Goal: Transaction & Acquisition: Purchase product/service

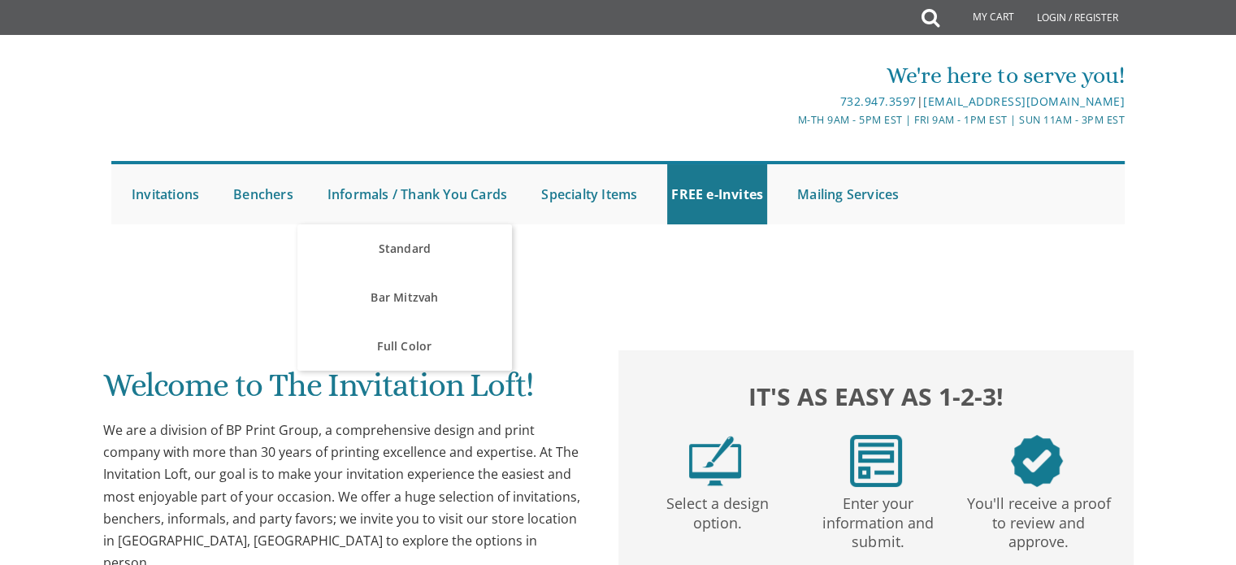
click at [427, 188] on link "Informals / Thank You Cards" at bounding box center [417, 194] width 188 height 60
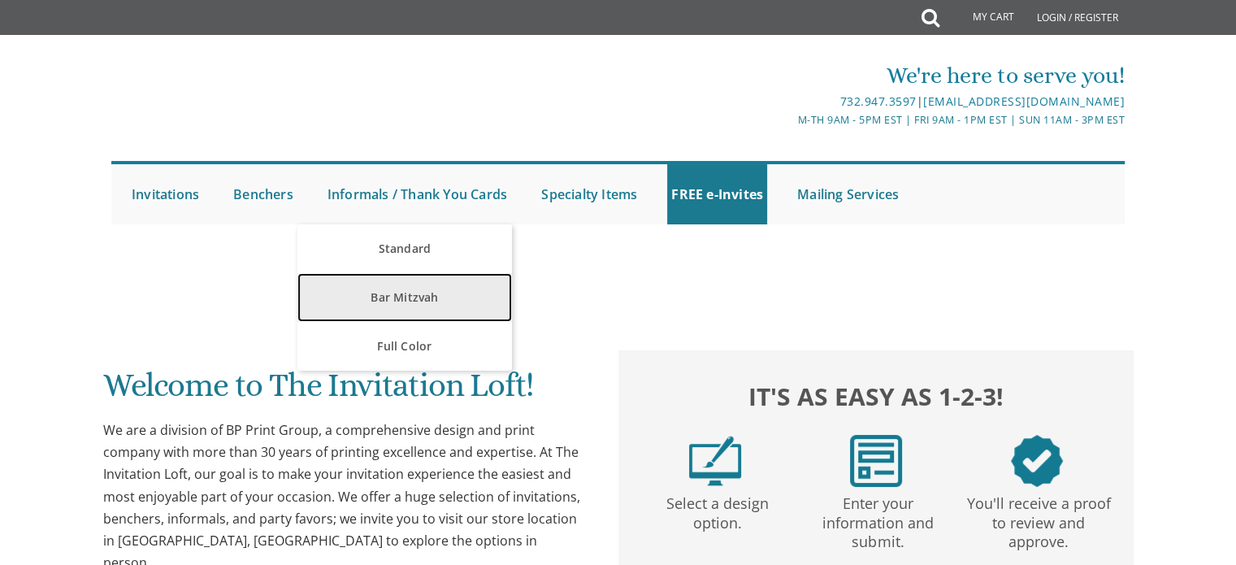
click at [447, 292] on link "Bar Mitzvah" at bounding box center [404, 297] width 214 height 49
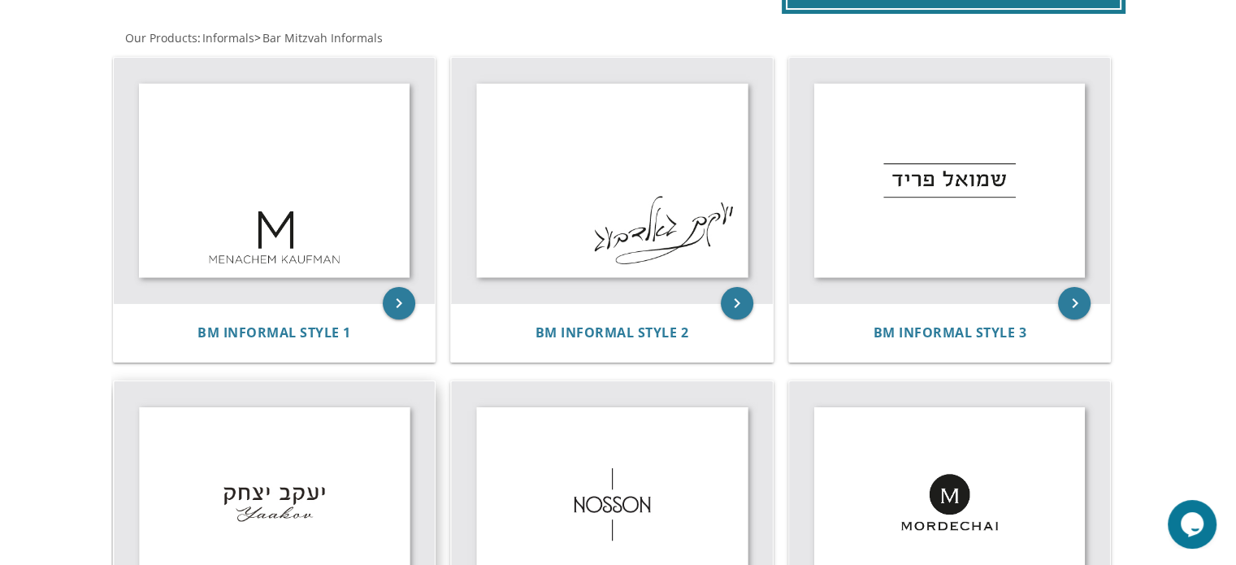
scroll to position [243, 0]
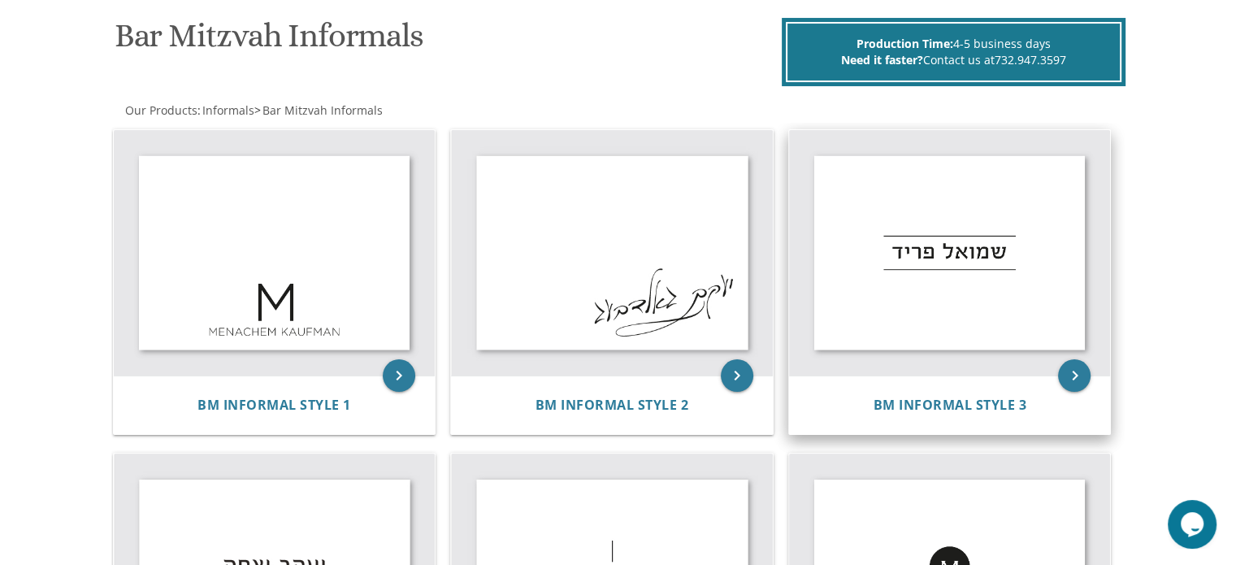
click at [860, 207] on img at bounding box center [950, 253] width 322 height 246
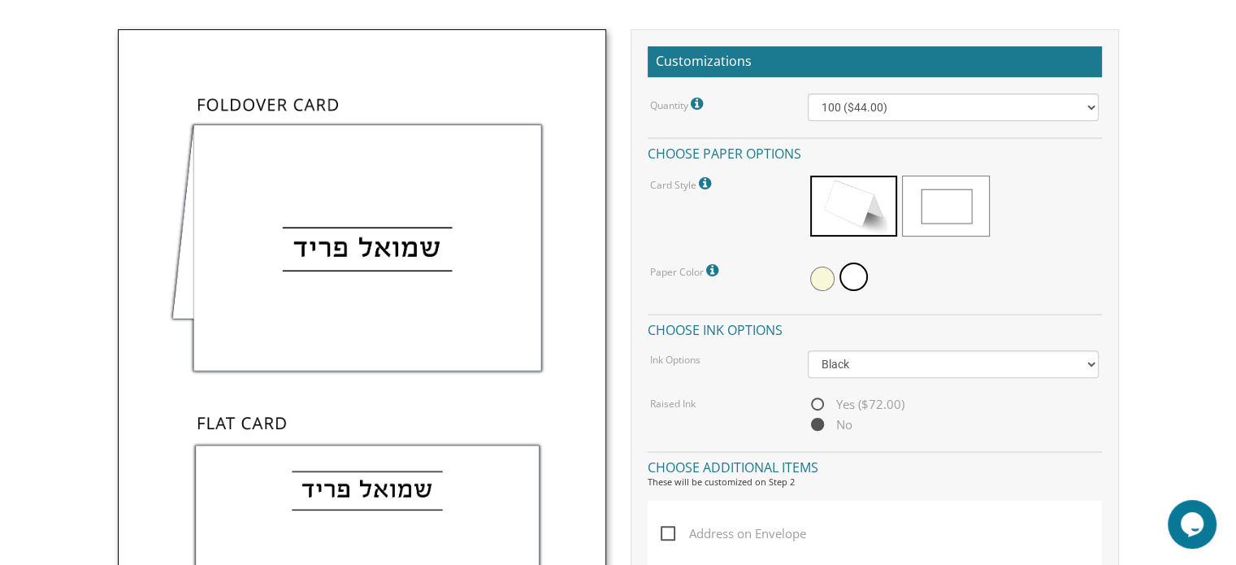
scroll to position [455, 0]
click at [361, 197] on img at bounding box center [362, 392] width 488 height 726
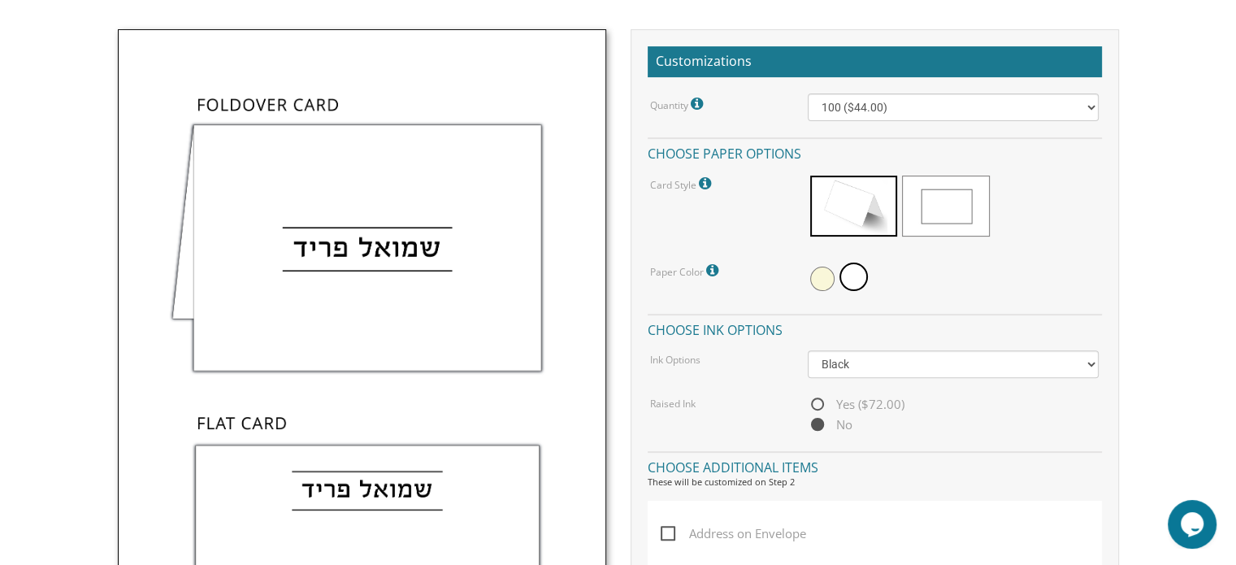
click at [361, 197] on img at bounding box center [362, 392] width 488 height 726
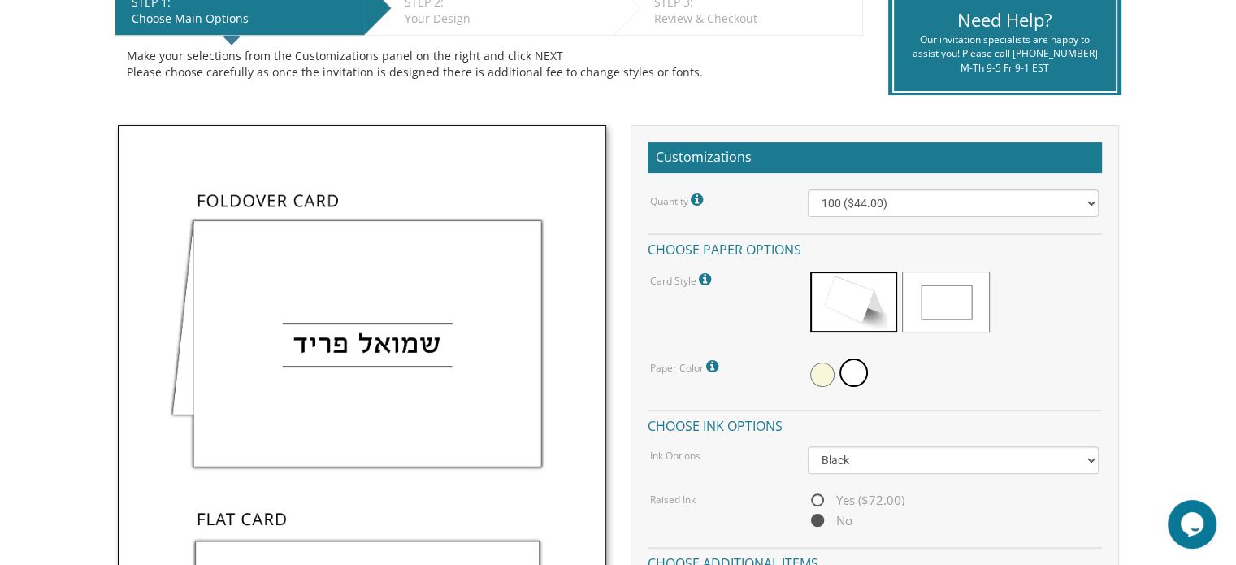
scroll to position [363, 0]
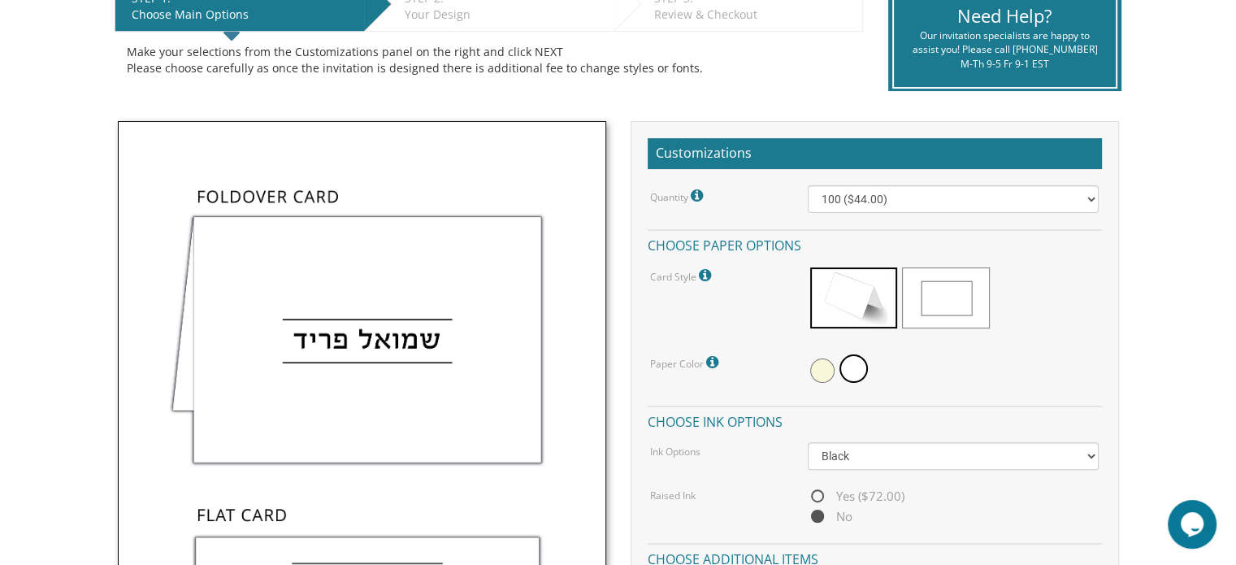
click at [692, 194] on icon at bounding box center [699, 195] width 16 height 15
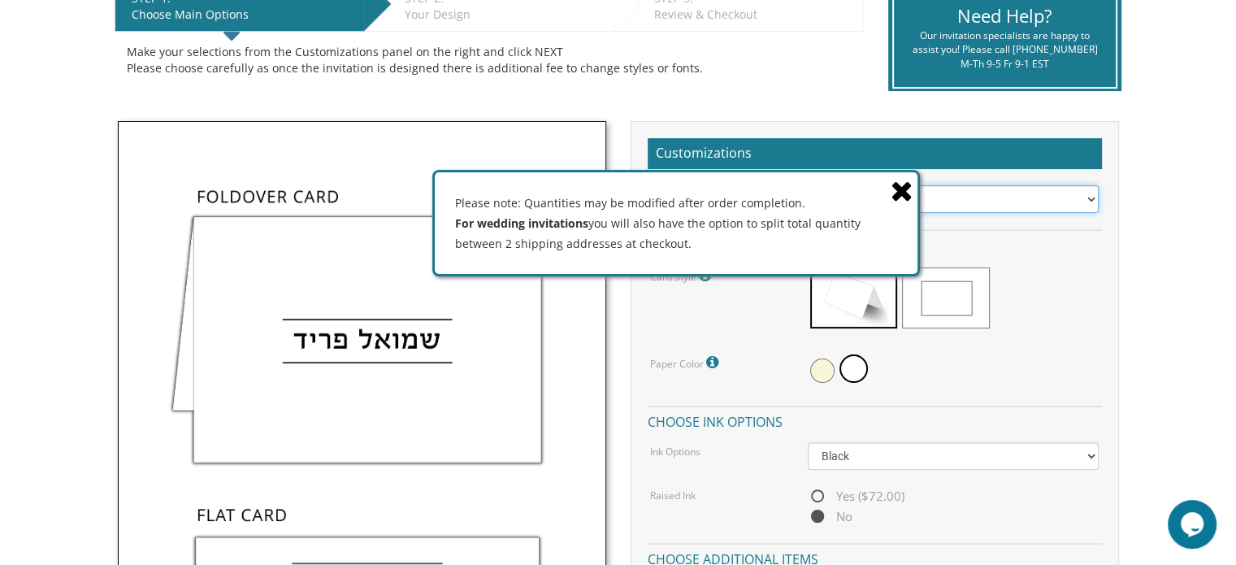
click at [1002, 191] on select "100 ($44.00) 200 ($63.00) 300 ($82.00) 400 ($101.00) 500 ($120.00) 600 ($139.00…" at bounding box center [953, 199] width 291 height 28
click at [916, 193] on span at bounding box center [903, 189] width 27 height 34
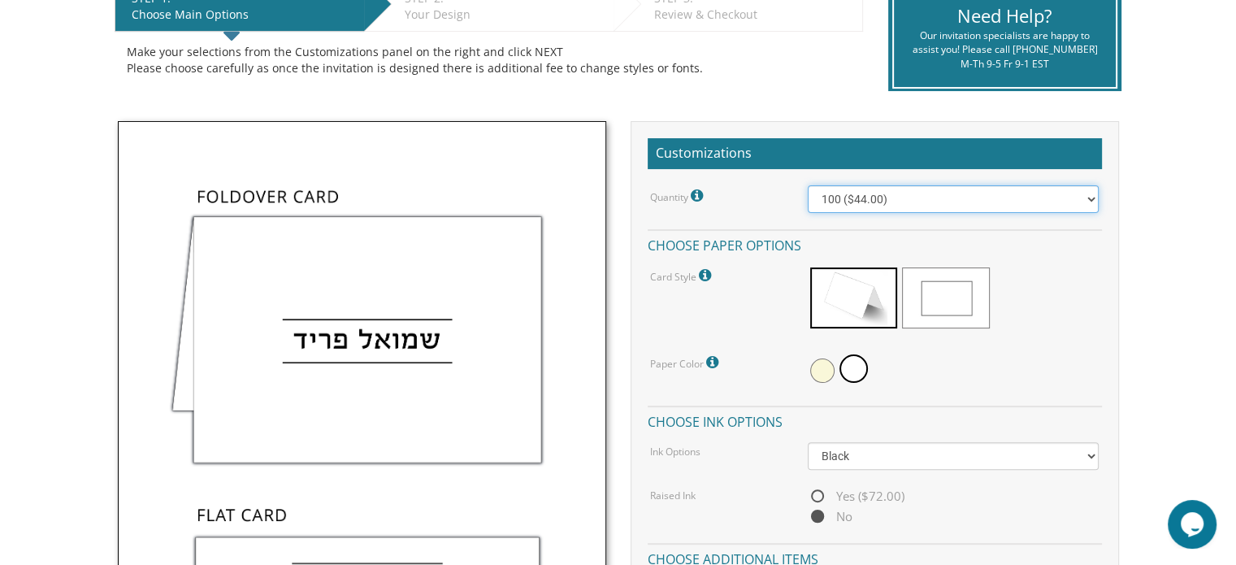
click at [1092, 203] on select "100 ($44.00) 200 ($63.00) 300 ($82.00) 400 ($101.00) 500 ($120.00) 600 ($139.00…" at bounding box center [953, 199] width 291 height 28
click at [1077, 188] on select "100 ($44.00) 200 ($63.00) 300 ($82.00) 400 ($101.00) 500 ($120.00) 600 ($139.00…" at bounding box center [953, 199] width 291 height 28
click at [691, 191] on label "Quantity Please note: Quantities may be modified after order completion. For we…" at bounding box center [678, 195] width 57 height 21
click at [692, 193] on icon at bounding box center [699, 195] width 16 height 15
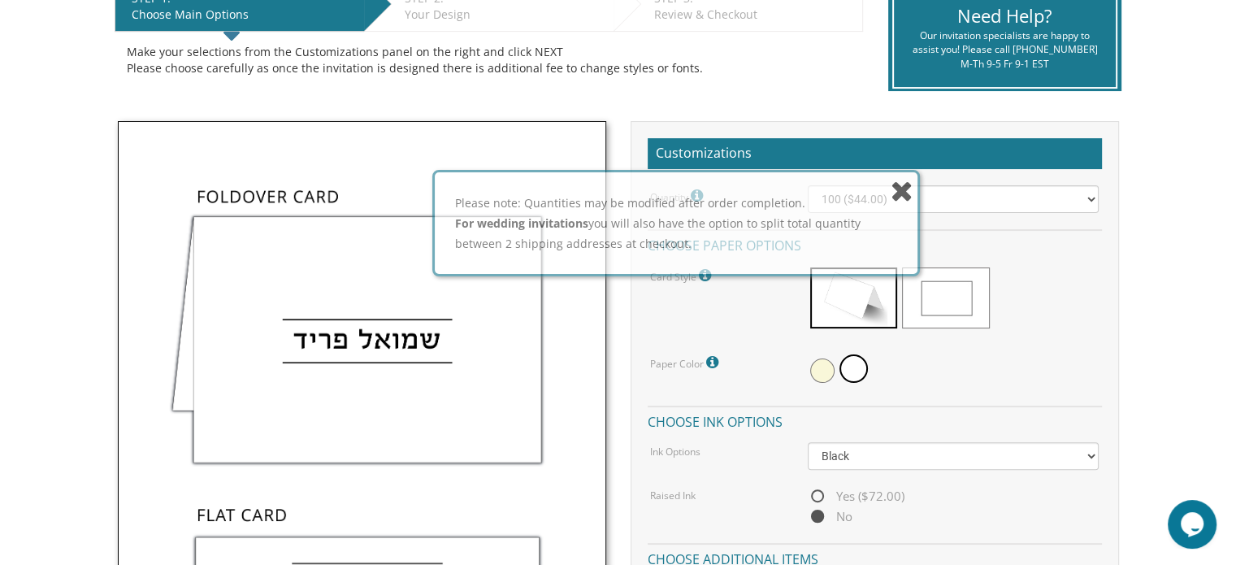
click at [692, 193] on div "Please note: Quantities may be modified after order completion. For wedding inv…" at bounding box center [676, 223] width 483 height 102
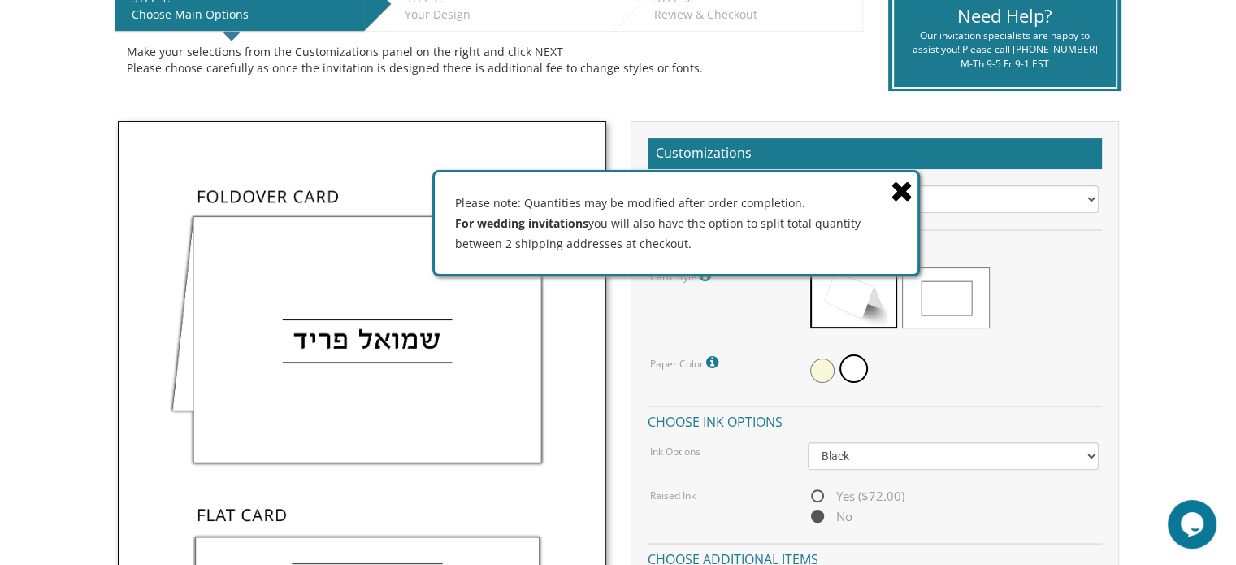
click at [897, 184] on icon at bounding box center [901, 190] width 23 height 28
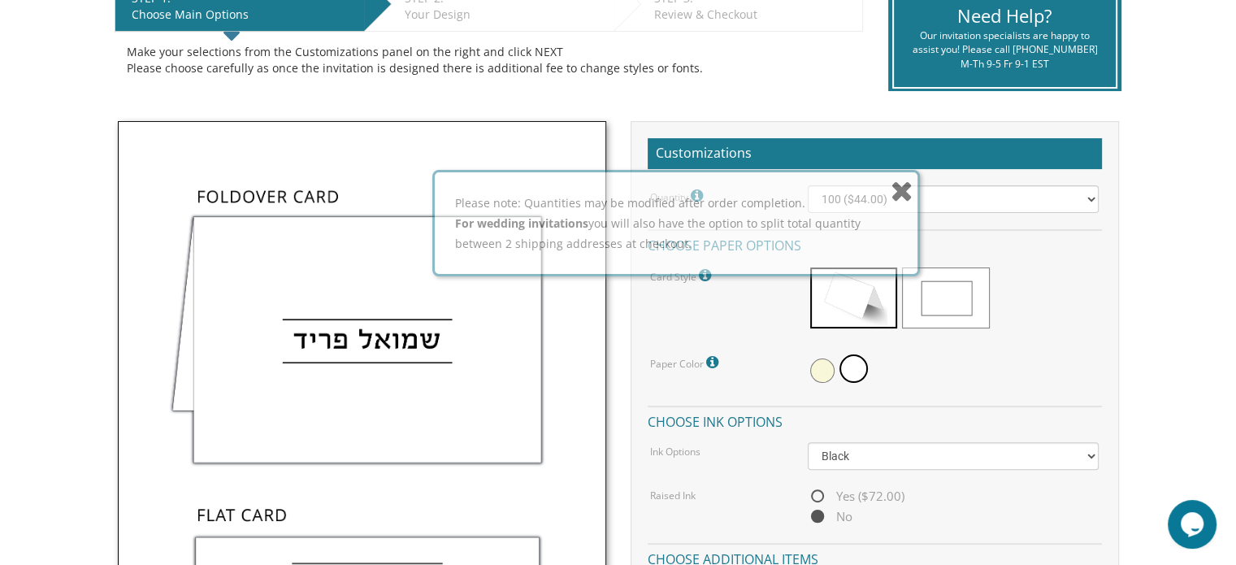
click at [897, 184] on icon at bounding box center [901, 190] width 23 height 28
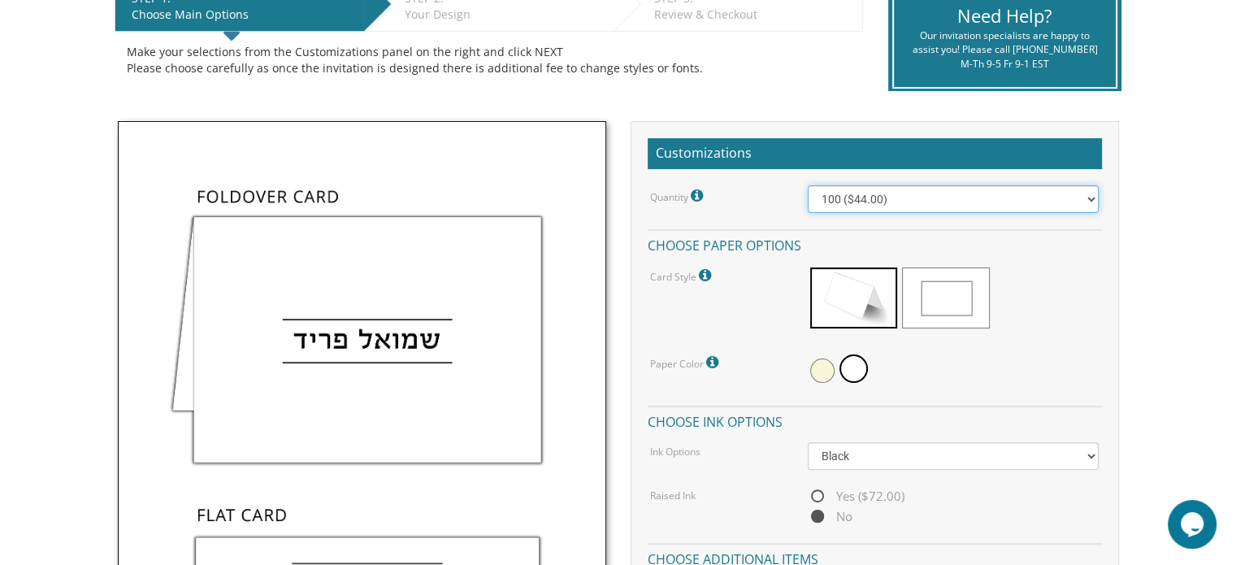
click at [1098, 198] on select "100 ($44.00) 200 ($63.00) 300 ($82.00) 400 ($101.00) 500 ($120.00) 600 ($139.00…" at bounding box center [953, 199] width 291 height 28
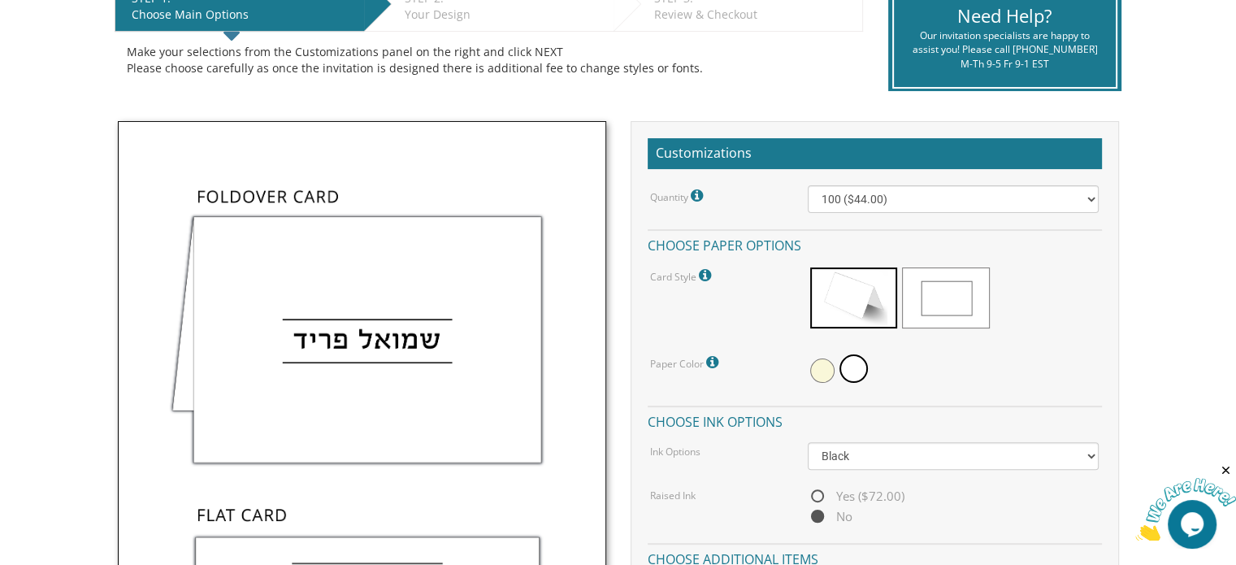
click at [149, 99] on div "STEP 1: EDIT Choose Main Options STEP 2: EDIT Your Design STEP 3: EDIT Review &…" at bounding box center [488, 37] width 773 height 135
